Goal: Task Accomplishment & Management: Use online tool/utility

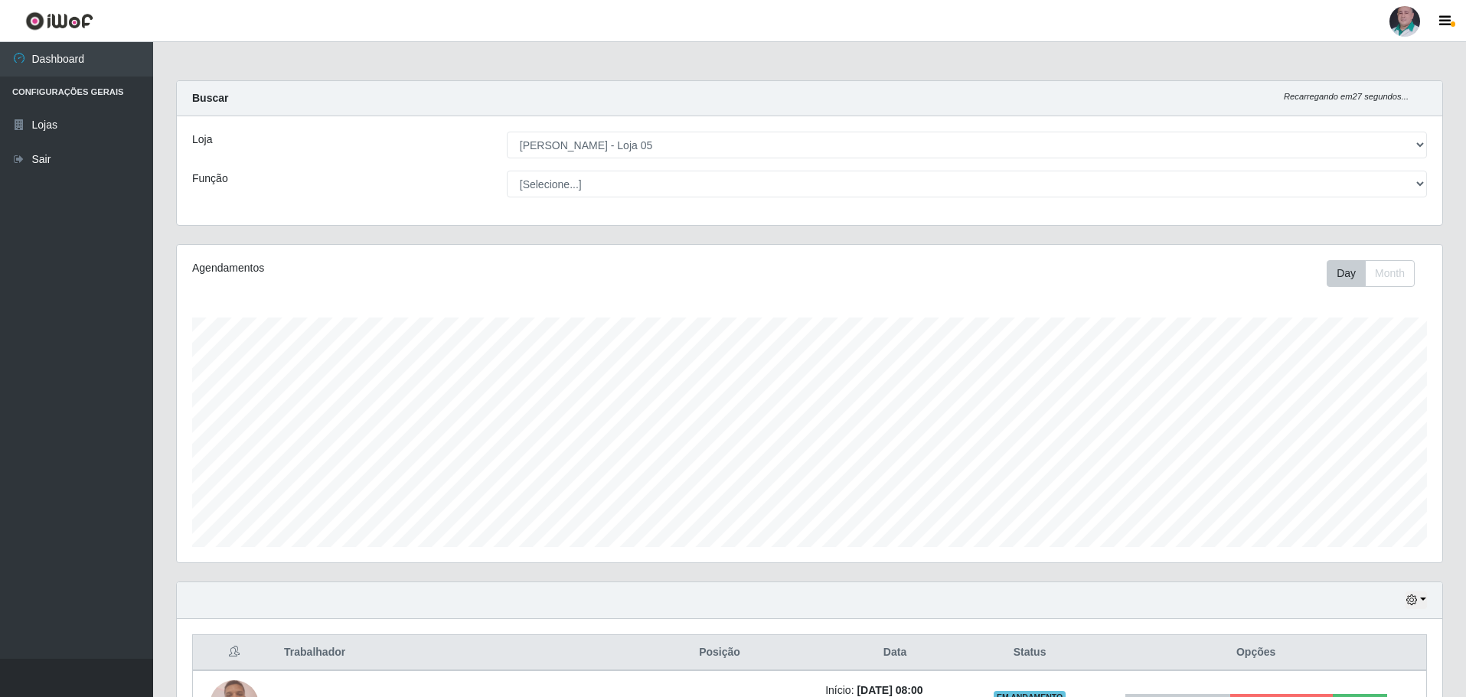
select select "252"
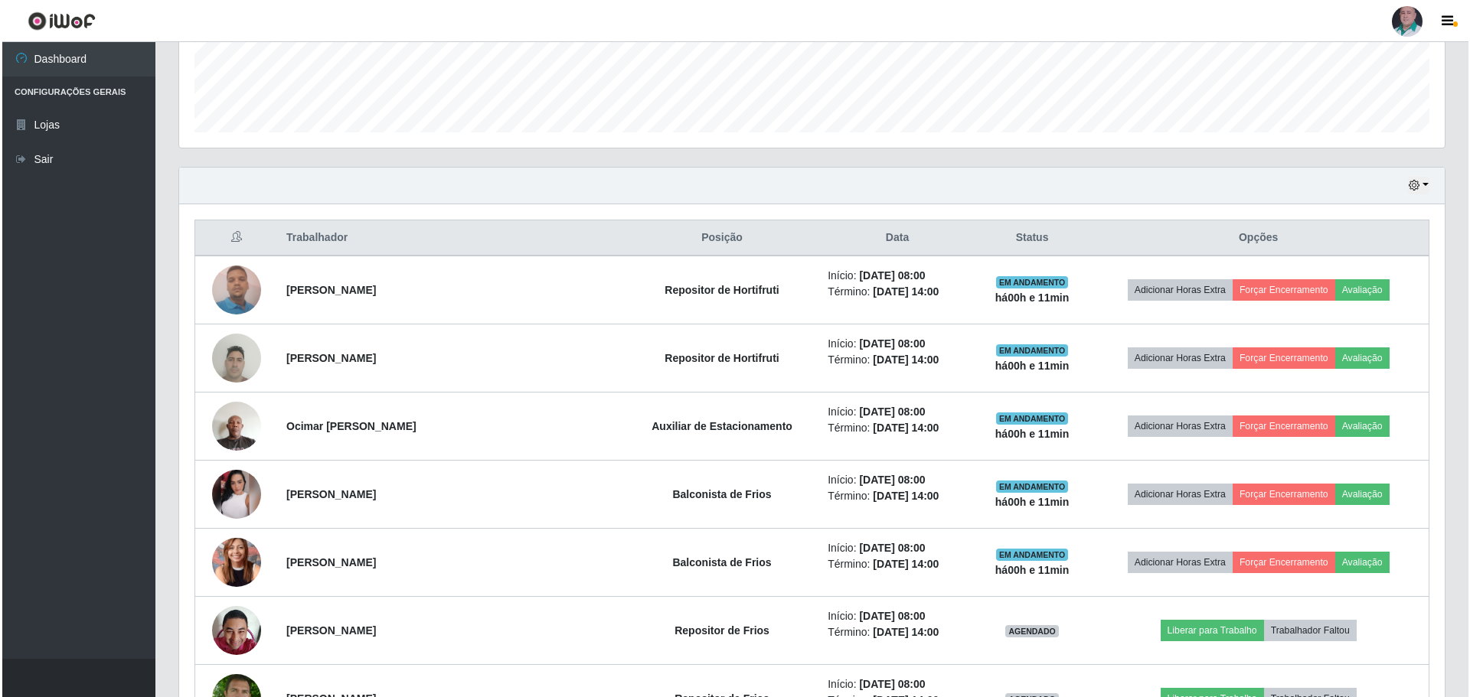
scroll to position [563, 0]
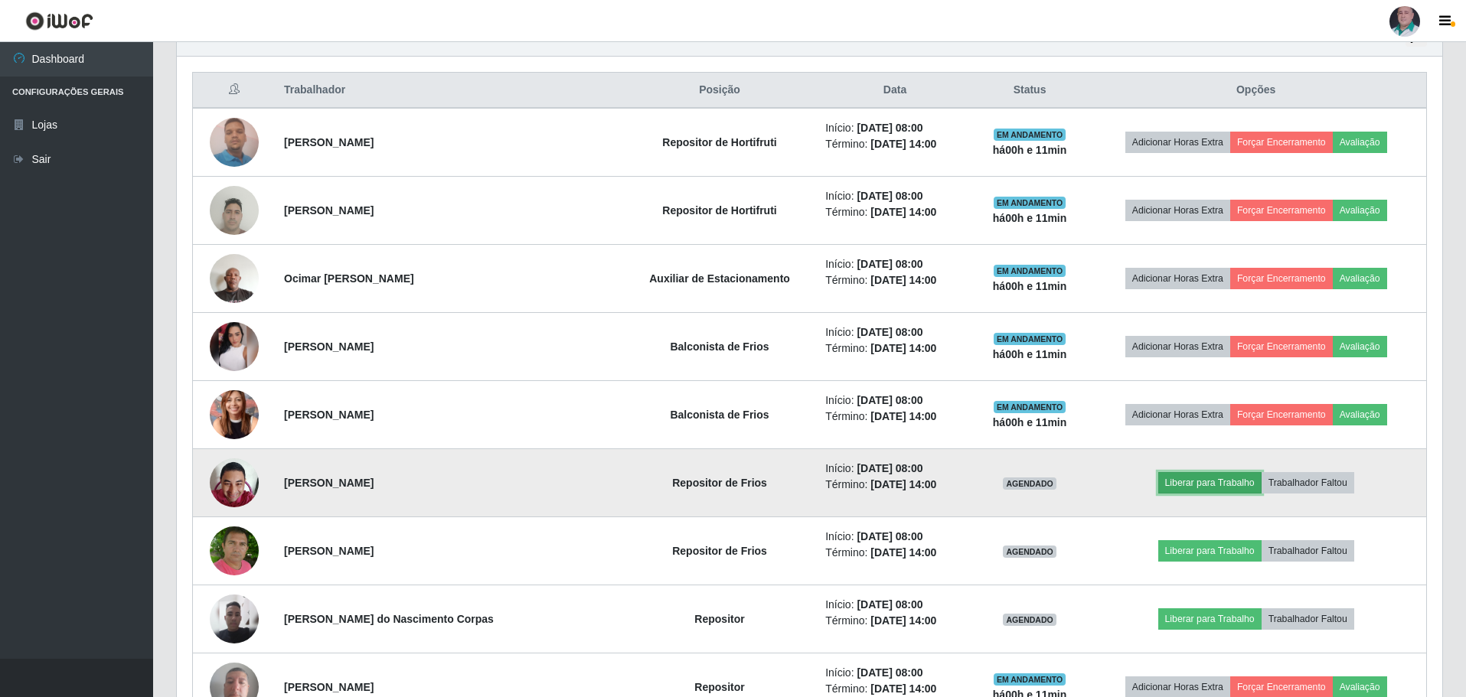
click at [1200, 479] on button "Liberar para Trabalho" at bounding box center [1209, 482] width 103 height 21
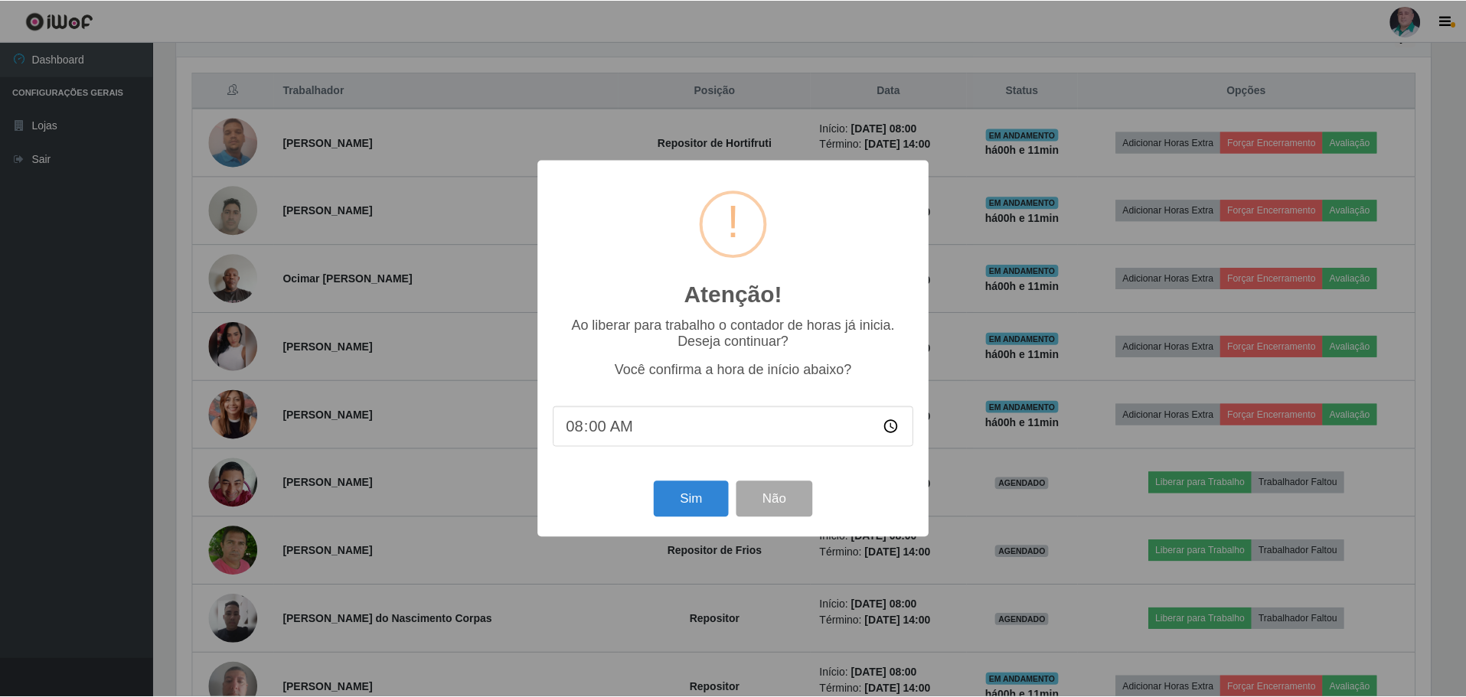
scroll to position [318, 1258]
click at [603, 429] on input "08:00" at bounding box center [734, 426] width 361 height 41
type input "08:11"
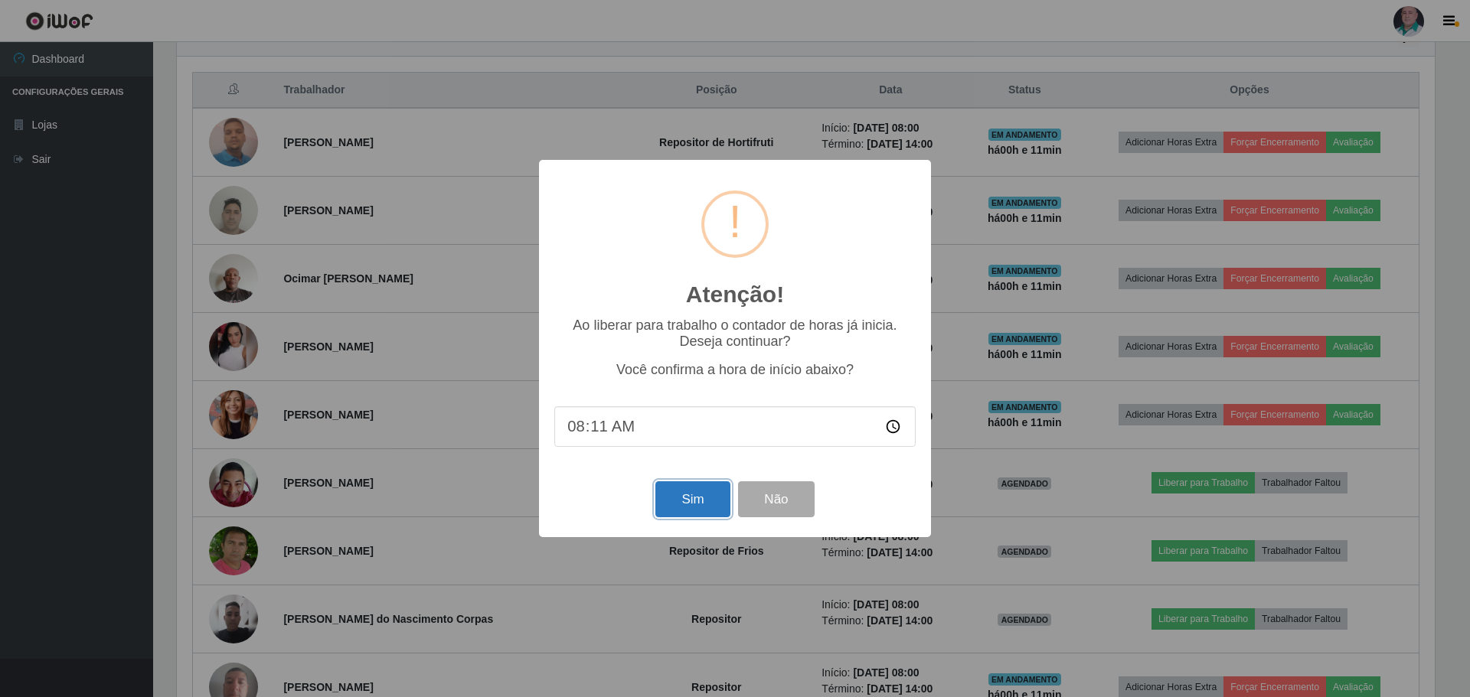
click at [706, 512] on button "Sim" at bounding box center [692, 499] width 74 height 36
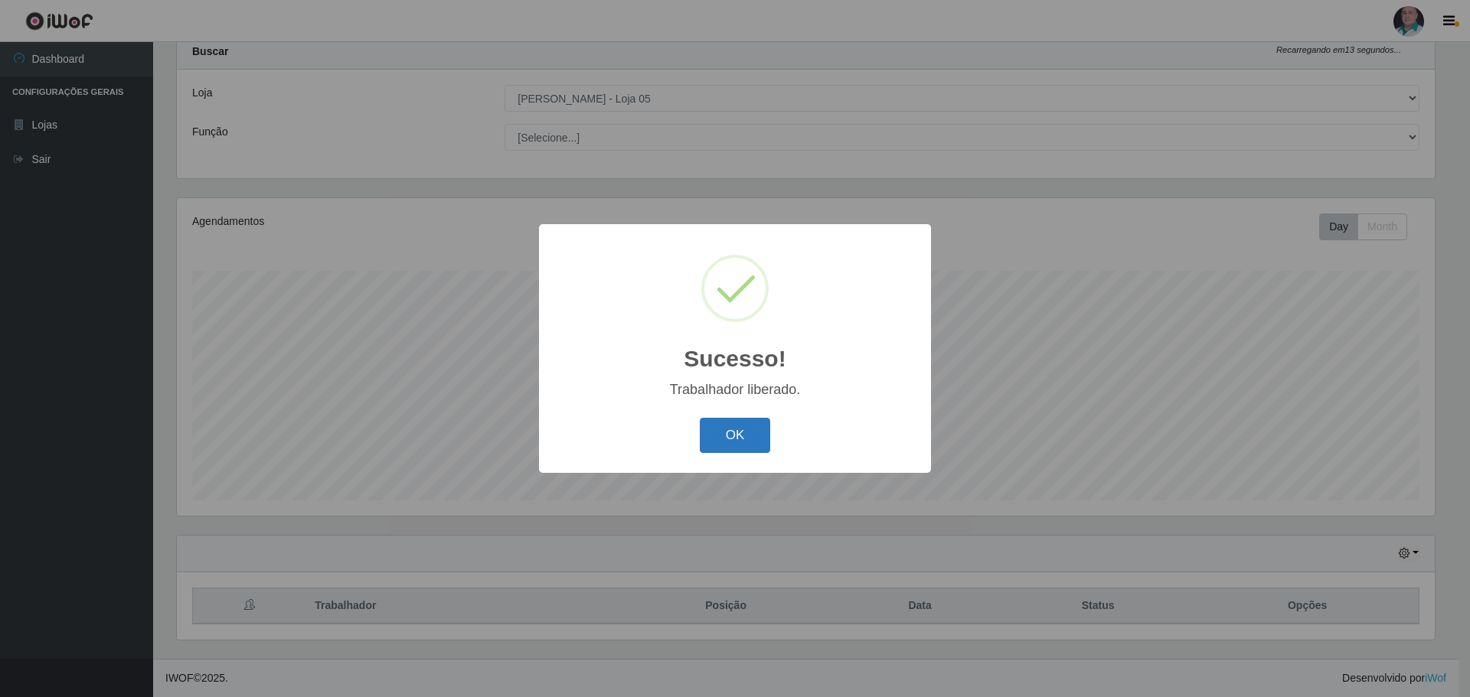
click at [759, 432] on button "OK" at bounding box center [735, 436] width 71 height 36
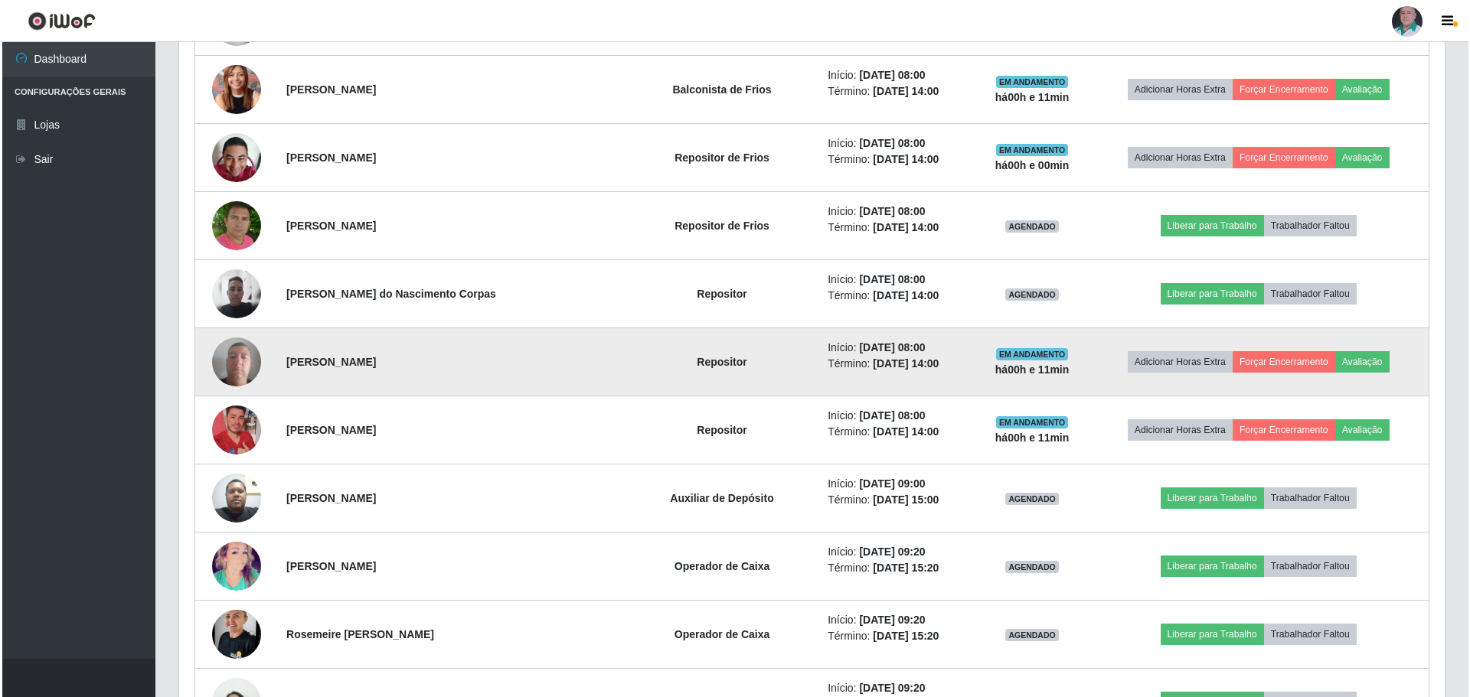
scroll to position [889, 0]
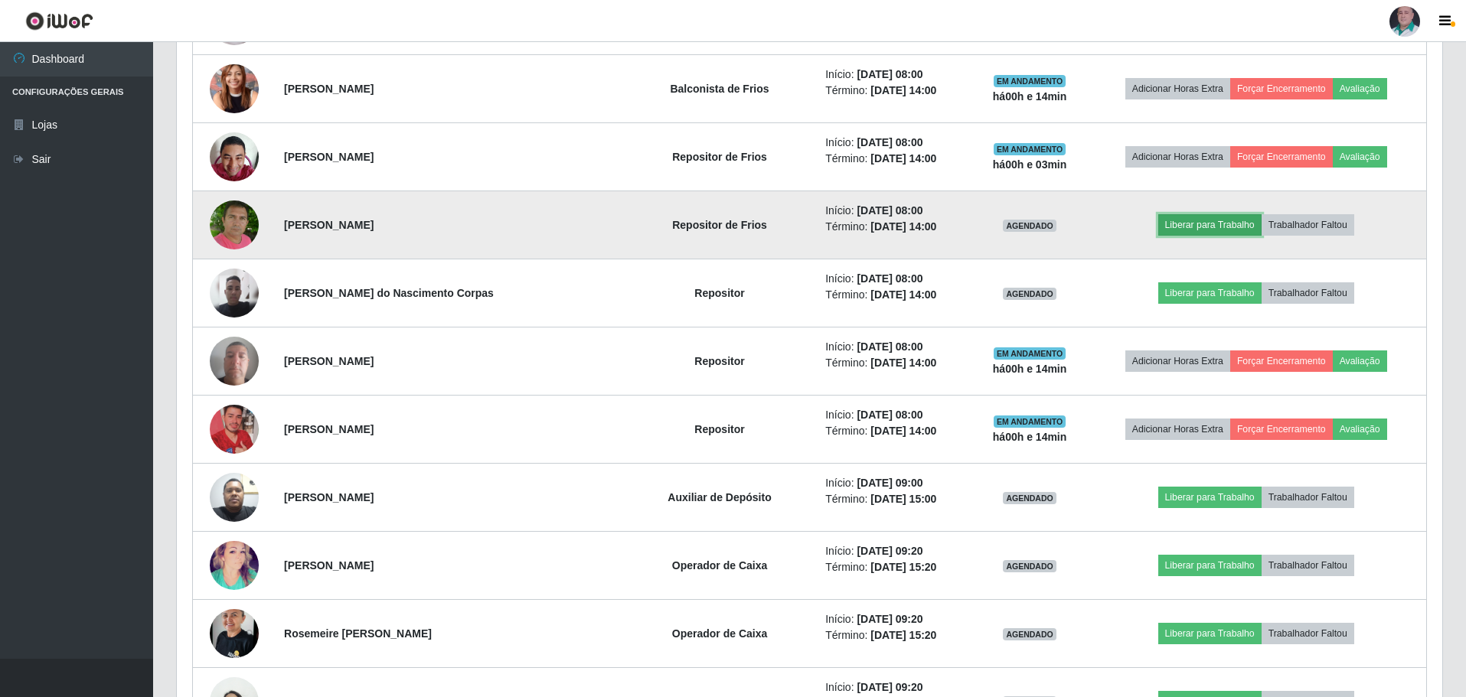
click at [1192, 221] on button "Liberar para Trabalho" at bounding box center [1209, 224] width 103 height 21
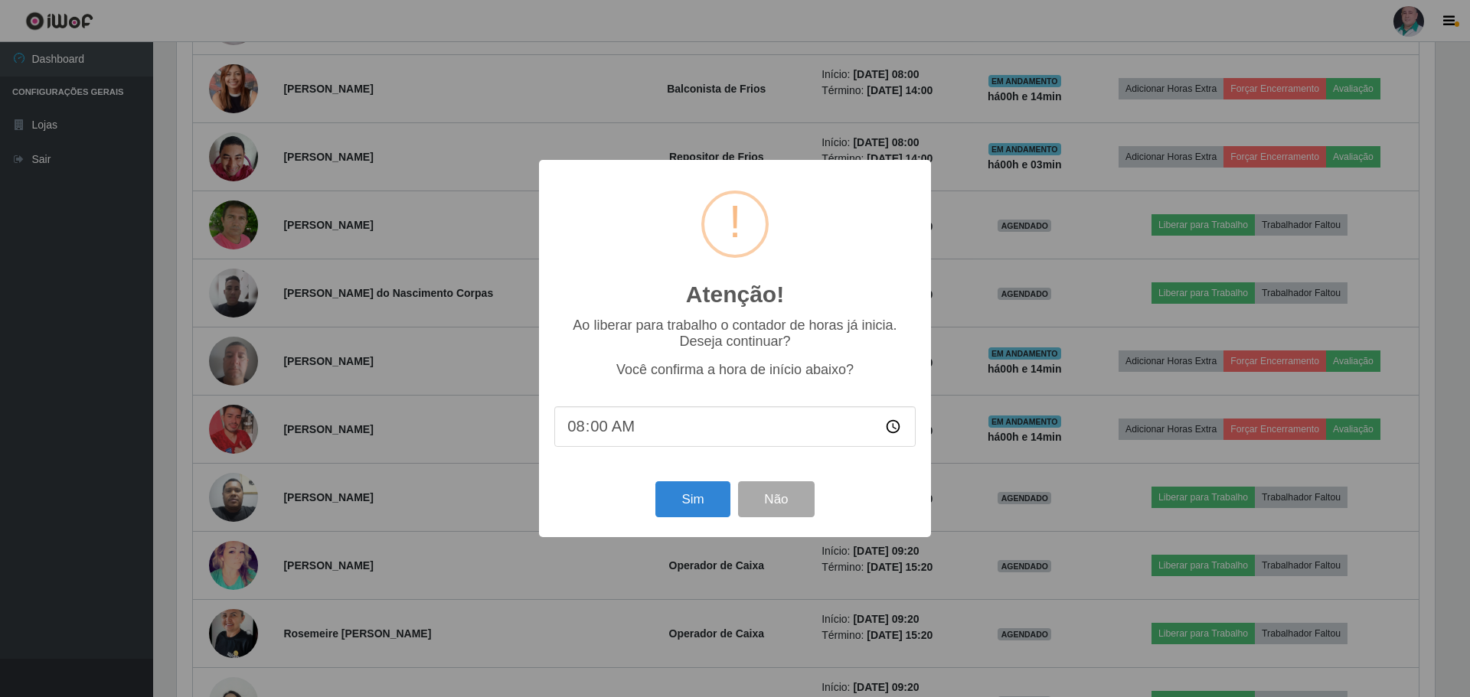
click at [606, 429] on input "08:00" at bounding box center [734, 426] width 361 height 41
type input "08:14"
click at [677, 498] on button "Sim" at bounding box center [692, 499] width 74 height 36
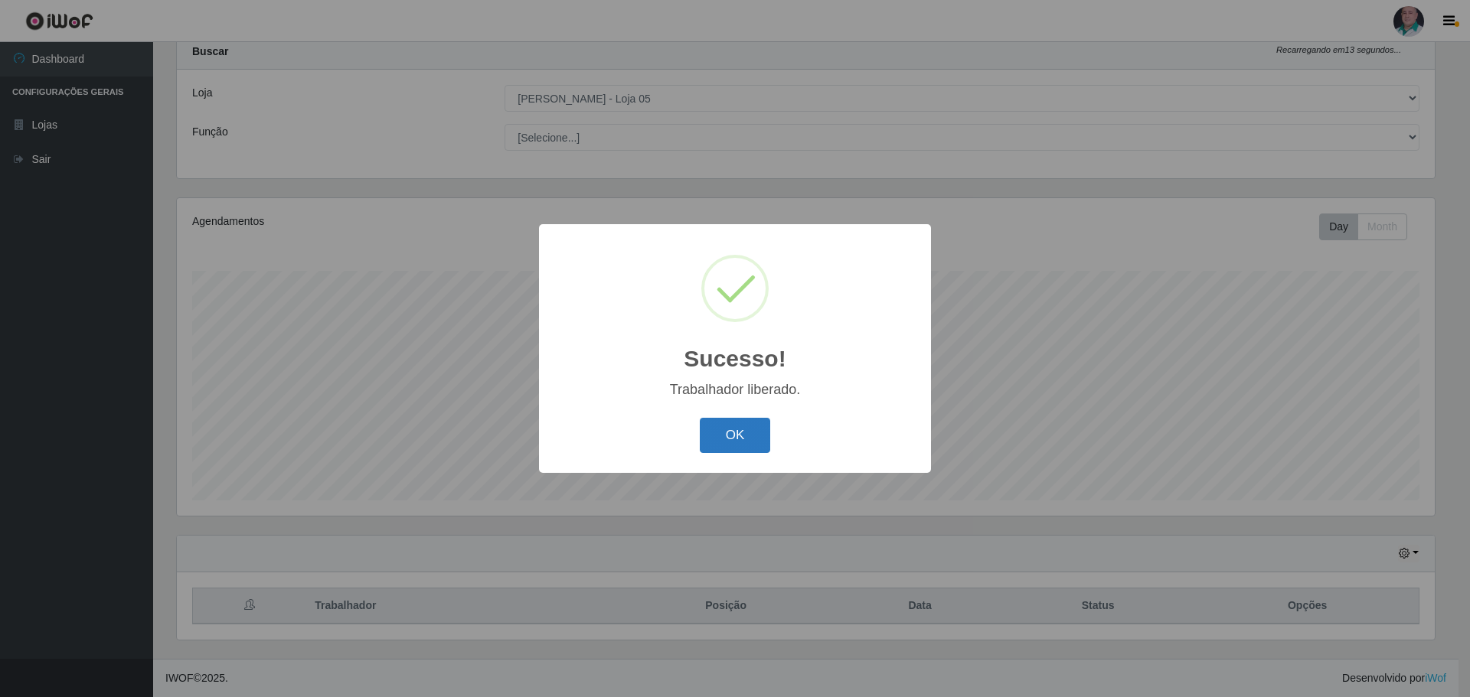
click at [728, 435] on button "OK" at bounding box center [735, 436] width 71 height 36
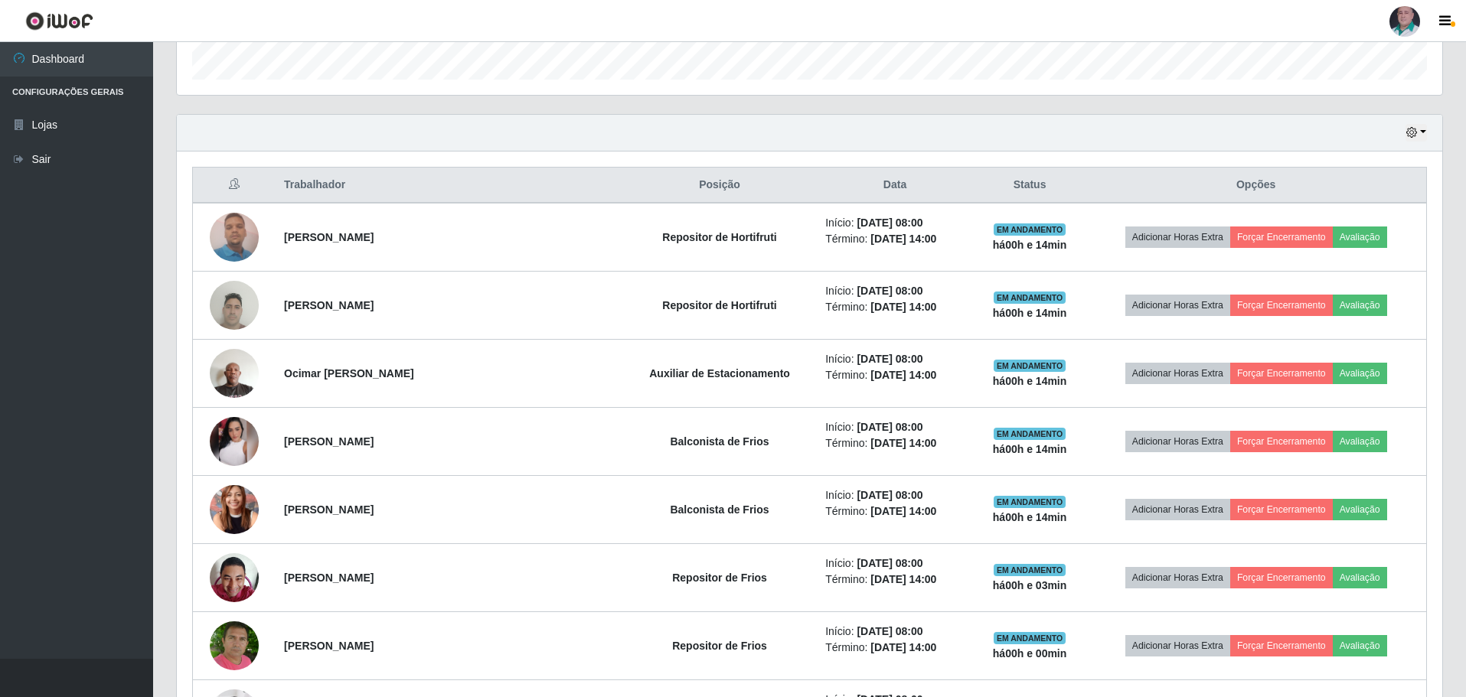
scroll to position [353, 0]
